Goal: Find specific page/section: Find specific page/section

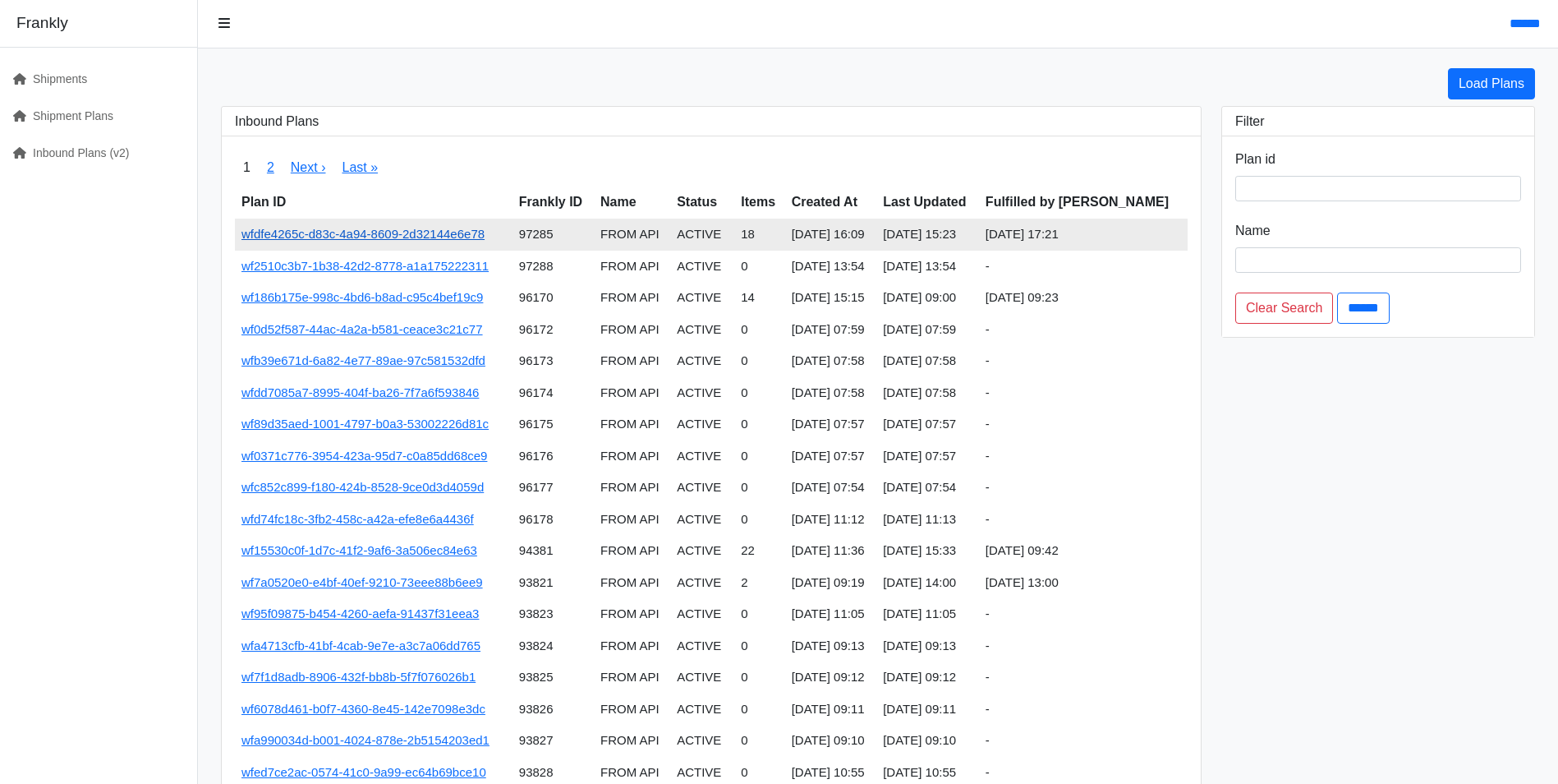
click at [444, 236] on link "wfdfe4265c-d83c-4a94-8609-2d32144e6e78" at bounding box center [363, 233] width 243 height 14
